Goal: Information Seeking & Learning: Compare options

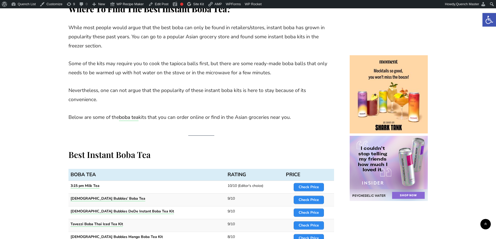
scroll to position [695, 0]
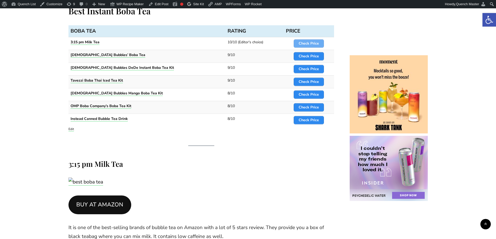
click at [310, 40] on span "Check Price" at bounding box center [309, 44] width 30 height 8
click at [304, 56] on strong "Check Price" at bounding box center [309, 56] width 20 height 5
click at [308, 69] on strong "Check Price" at bounding box center [309, 68] width 20 height 5
click at [307, 80] on strong "Check Price" at bounding box center [309, 81] width 20 height 5
click at [305, 96] on strong "Check Price" at bounding box center [309, 94] width 20 height 5
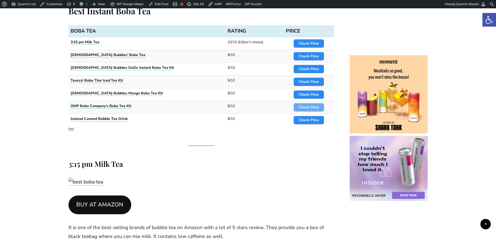
drag, startPoint x: 305, startPoint y: 105, endPoint x: 305, endPoint y: 108, distance: 2.9
click at [305, 105] on strong "Check Price" at bounding box center [309, 107] width 20 height 5
click at [305, 119] on strong "Check Price" at bounding box center [309, 119] width 20 height 5
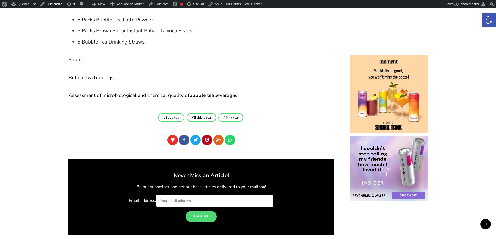
scroll to position [2301, 0]
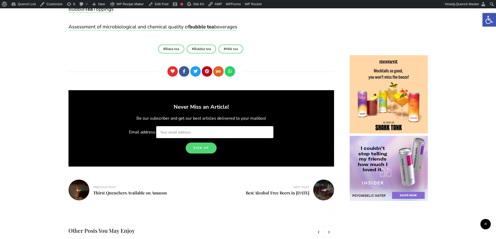
click at [291, 64] on footer "Boba tea Bubble tea Milk tea Like 0 Facebook Twitter Pinterest Yummly WhatsApp" at bounding box center [202, 61] width 266 height 33
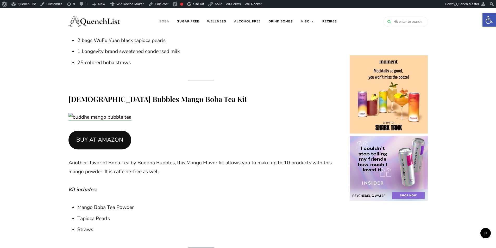
scroll to position [1650, 0]
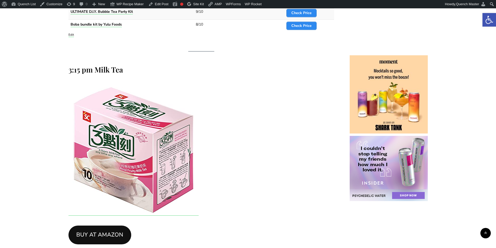
scroll to position [912, 0]
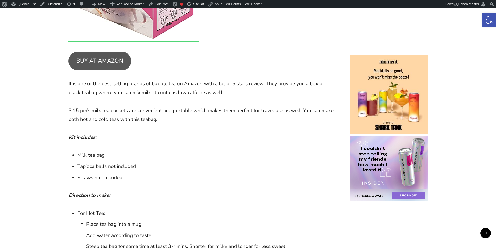
click at [96, 64] on link "BUY AT AMAZON" at bounding box center [100, 61] width 63 height 19
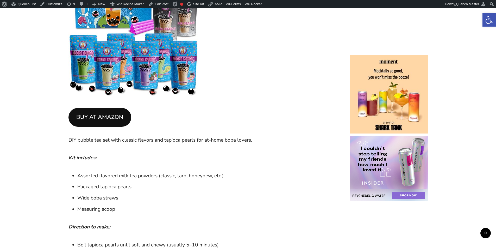
scroll to position [1346, 0]
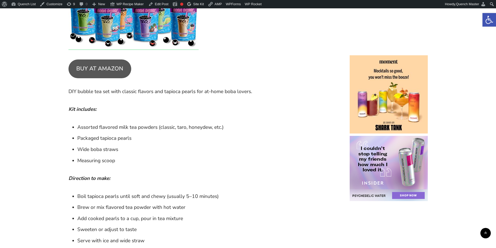
click at [105, 68] on link "BUY AT AMAZON" at bounding box center [100, 68] width 63 height 19
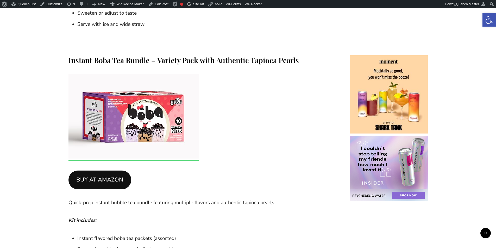
scroll to position [1563, 0]
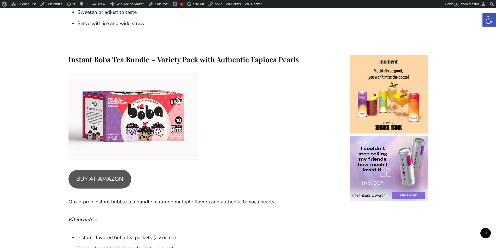
click at [102, 179] on link "BUY AT AMAZON" at bounding box center [100, 179] width 63 height 19
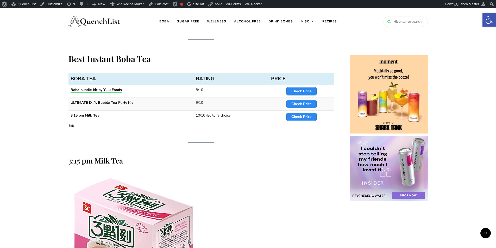
scroll to position [608, 0]
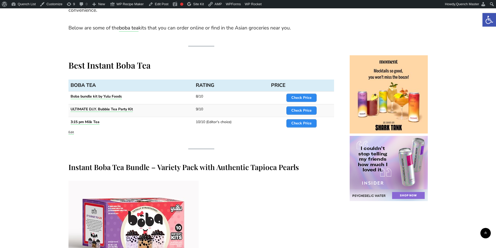
scroll to position [651, 0]
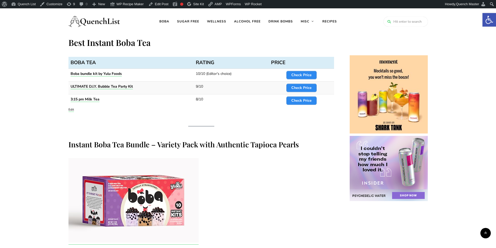
scroll to position [564, 0]
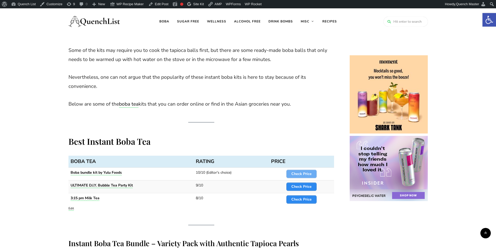
click at [304, 171] on span "Check Price" at bounding box center [302, 174] width 30 height 8
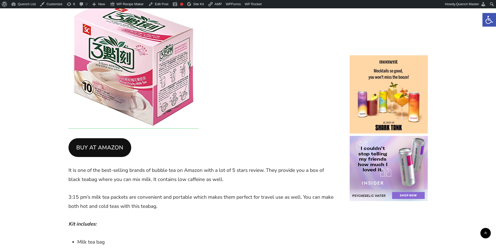
scroll to position [1563, 0]
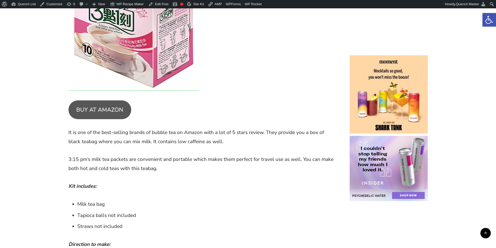
click at [104, 111] on link "BUY AT AMAZON" at bounding box center [100, 109] width 63 height 19
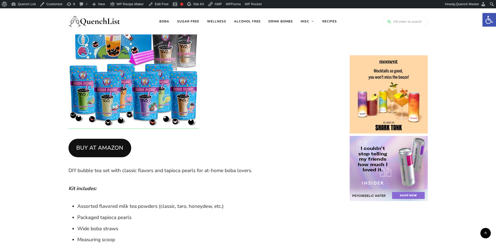
scroll to position [1085, 0]
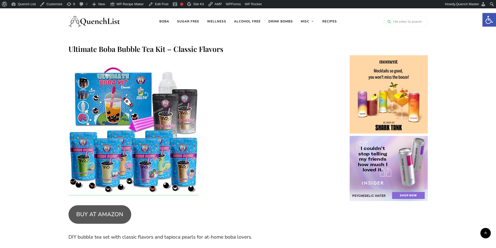
click at [83, 214] on link "BUY AT AMAZON" at bounding box center [100, 214] width 63 height 19
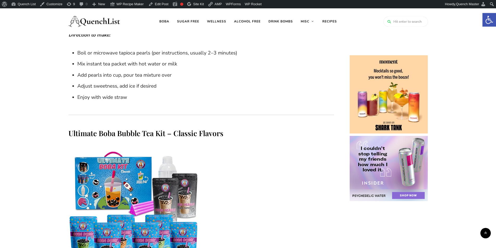
scroll to position [868, 0]
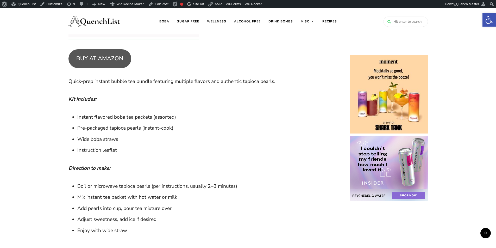
click at [97, 60] on link "BUY AT AMAZON" at bounding box center [100, 58] width 63 height 19
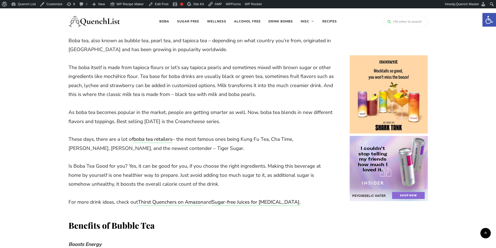
scroll to position [87, 0]
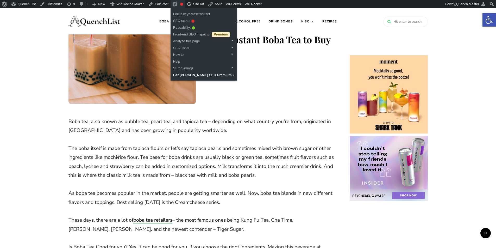
click at [180, 4] on div "Focus keyphrase not set" at bounding box center [181, 4] width 3 height 3
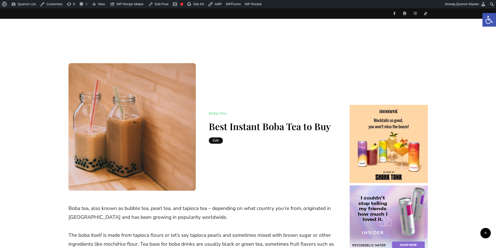
scroll to position [87, 0]
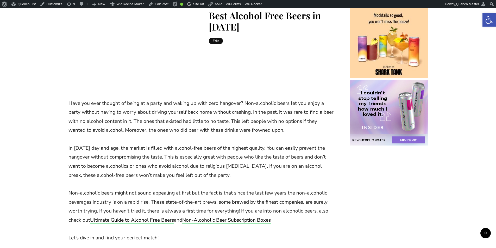
scroll to position [260, 0]
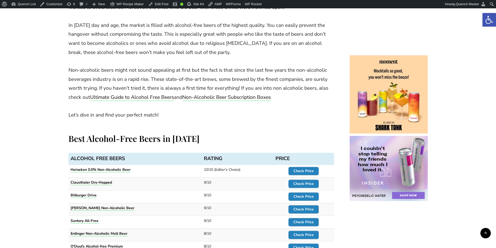
scroll to position [260, 0]
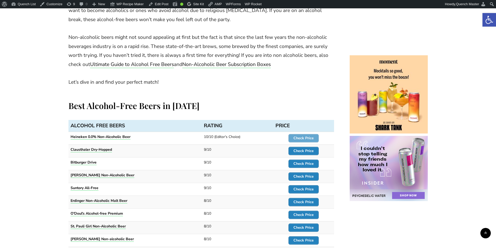
click at [312, 139] on strong "Check Price" at bounding box center [304, 137] width 20 height 5
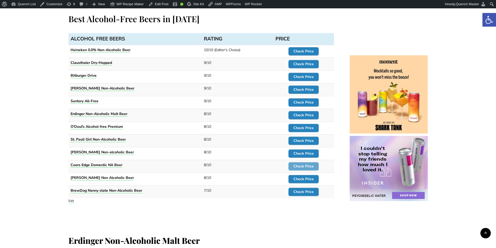
click at [305, 163] on span "Check Price" at bounding box center [304, 166] width 30 height 8
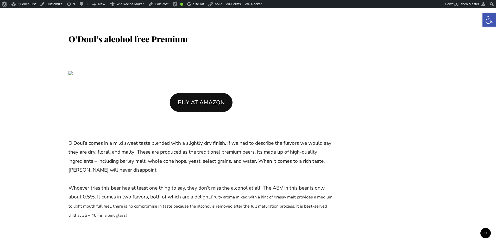
scroll to position [5513, 0]
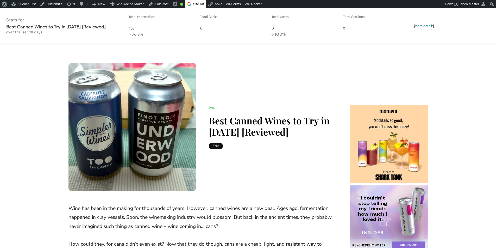
click at [426, 24] on span "More details" at bounding box center [424, 26] width 19 height 4
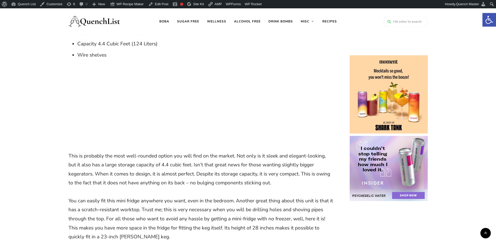
scroll to position [868, 0]
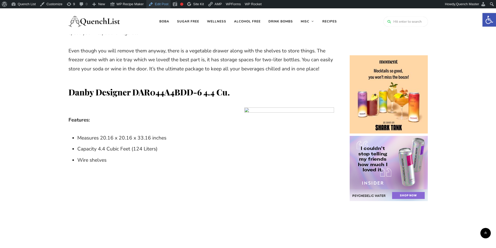
click at [156, 4] on link "Edit Post" at bounding box center [158, 4] width 24 height 8
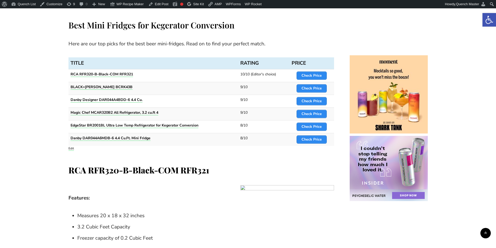
scroll to position [260, 0]
click at [321, 71] on span "Check Price" at bounding box center [312, 75] width 30 height 8
click at [315, 89] on strong "Check Price" at bounding box center [312, 87] width 20 height 5
click at [312, 102] on strong "Check Price" at bounding box center [312, 100] width 20 height 5
click at [313, 113] on strong "Check Price" at bounding box center [312, 113] width 20 height 5
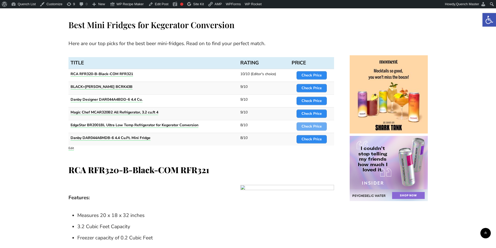
click at [315, 128] on strong "Check Price" at bounding box center [312, 126] width 20 height 5
click at [313, 136] on span "Check Price" at bounding box center [312, 139] width 30 height 8
click at [319, 74] on strong "Check Price" at bounding box center [312, 75] width 20 height 5
click at [315, 89] on strong "Check Price" at bounding box center [312, 87] width 20 height 5
click at [316, 101] on strong "Check Price" at bounding box center [312, 100] width 20 height 5
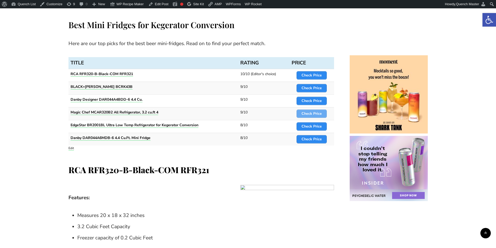
click at [316, 113] on strong "Check Price" at bounding box center [312, 113] width 20 height 5
click at [314, 128] on strong "Check Price" at bounding box center [312, 126] width 20 height 5
click at [315, 138] on strong "Check Price" at bounding box center [312, 138] width 20 height 5
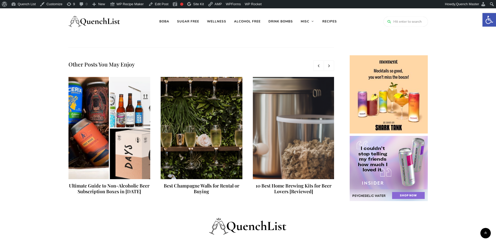
scroll to position [0, 0]
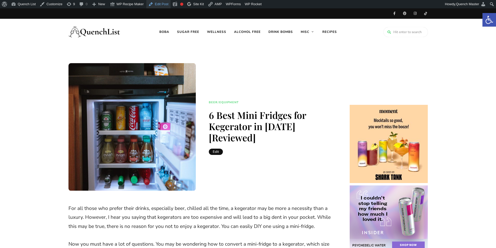
click at [153, 4] on link "Edit Post" at bounding box center [158, 4] width 24 height 8
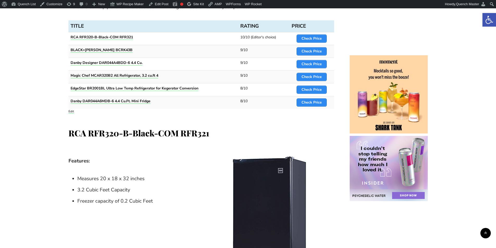
scroll to position [304, 0]
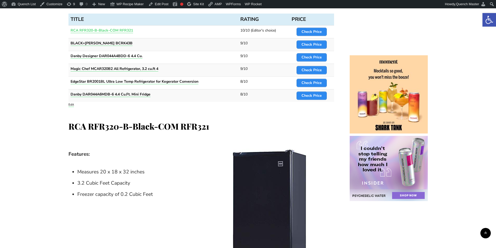
click at [122, 29] on strong "RCA RFR320-B-Black-COM RFR321" at bounding box center [102, 30] width 63 height 5
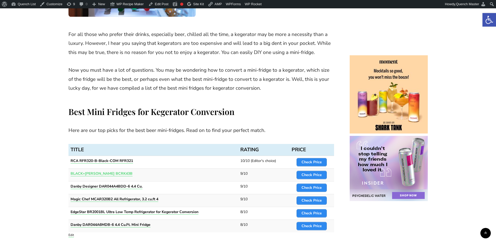
click at [107, 174] on strong "BLACK+[PERSON_NAME] BCRK43B" at bounding box center [102, 173] width 62 height 5
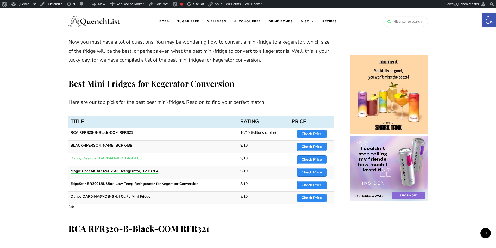
click at [94, 158] on strong "Danby Designer DAR044A4BDD-6 4.4 Cu." at bounding box center [107, 157] width 72 height 5
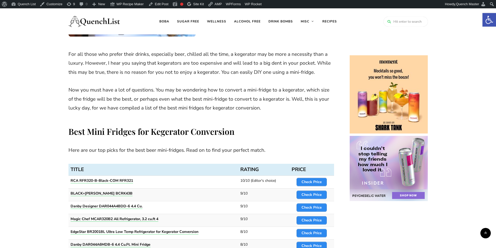
scroll to position [152, 0]
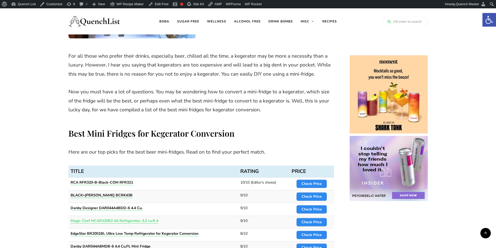
click at [101, 220] on strong "Magic Chef MCAR320B2 All Refrigerator, 3.2 cu.ft 4" at bounding box center [115, 220] width 88 height 5
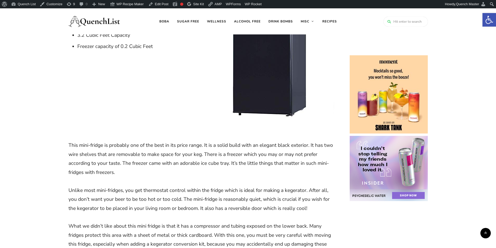
scroll to position [251, 0]
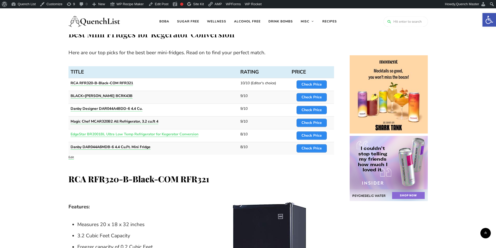
click at [100, 134] on strong "EdgeStar BR2001BL Ultra Low Temp Refrigerator for Kegerator Conversion" at bounding box center [135, 134] width 128 height 5
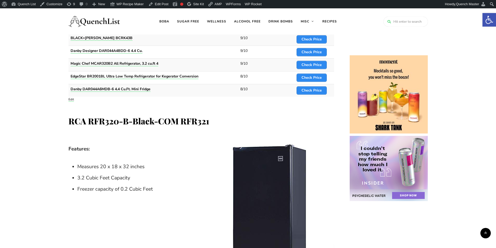
scroll to position [241, 0]
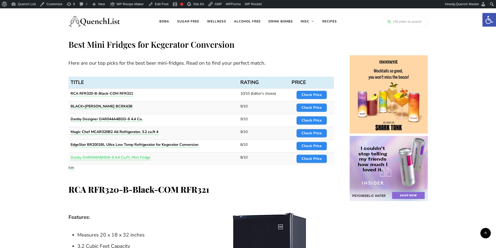
click at [100, 156] on strong "Danby DAR044A6MDB-6 4.4 Cu.Ft. Mini Fridge" at bounding box center [111, 157] width 80 height 5
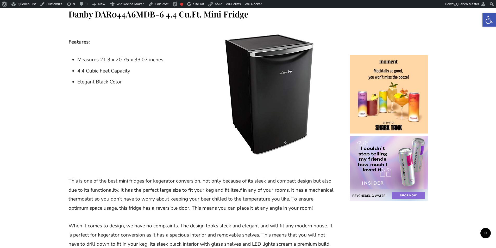
click at [281, 72] on img at bounding box center [269, 93] width 130 height 130
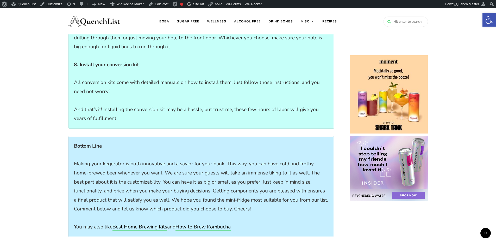
scroll to position [3251, 0]
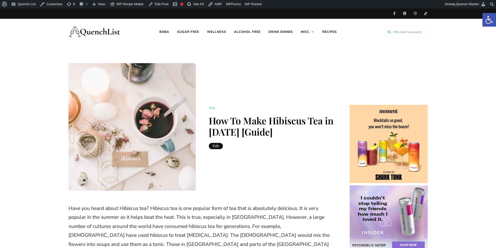
click at [96, 32] on img at bounding box center [95, 31] width 52 height 21
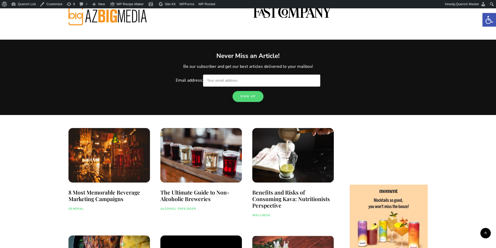
scroll to position [223, 0]
